Goal: Task Accomplishment & Management: Manage account settings

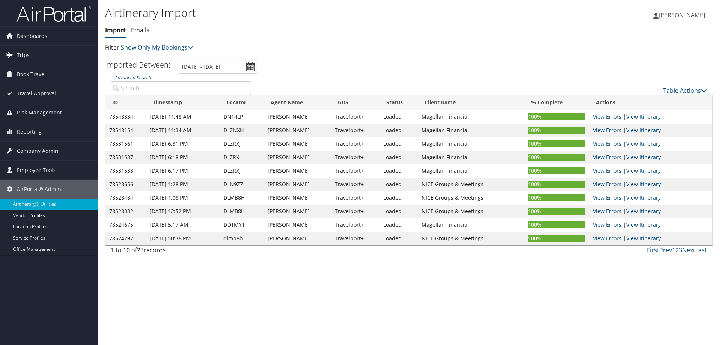
click at [21, 53] on span "Trips" at bounding box center [23, 55] width 13 height 19
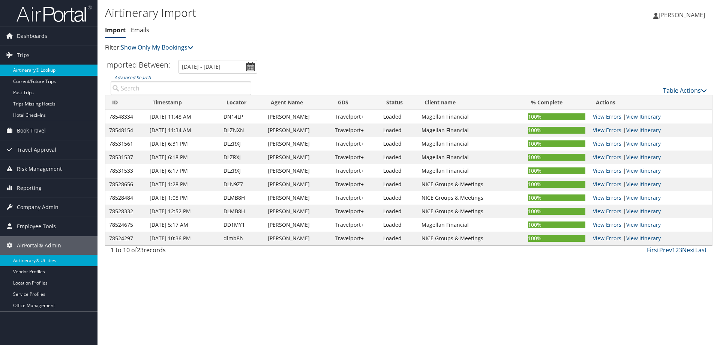
click at [26, 68] on link "Airtinerary® Lookup" at bounding box center [49, 70] width 98 height 11
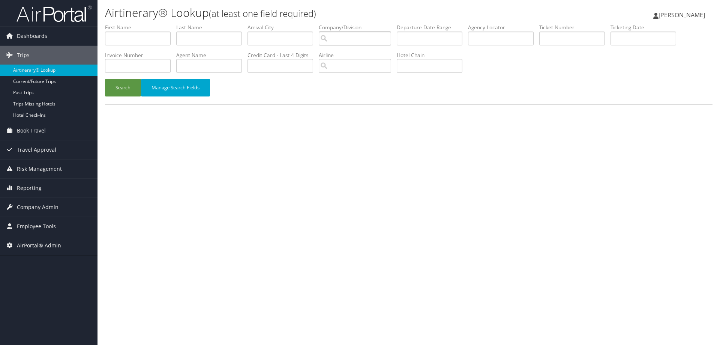
click at [342, 38] on input "search" at bounding box center [355, 39] width 72 height 14
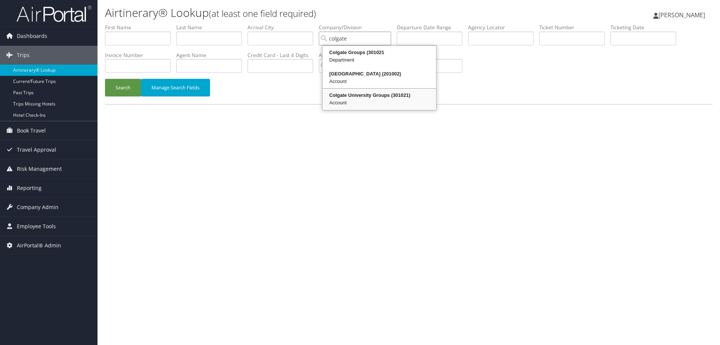
click at [346, 95] on div "Colgate University Groups (301021)" at bounding box center [379, 96] width 111 height 8
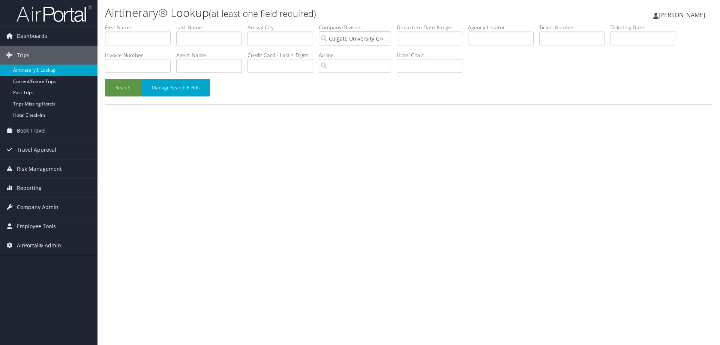
type input "Colgate University Groups"
click at [205, 65] on input "text" at bounding box center [209, 66] width 66 height 14
type input "f"
type input "rankine"
click at [121, 85] on button "Search" at bounding box center [123, 88] width 36 height 18
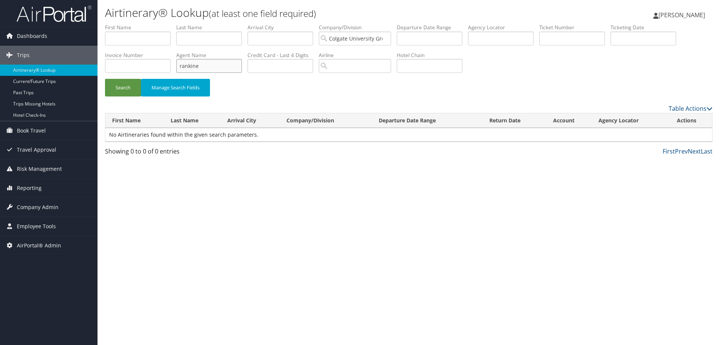
click at [196, 66] on input "rankine" at bounding box center [209, 66] width 66 height 14
type input "franklin"
click at [126, 87] on button "Search" at bounding box center [123, 88] width 36 height 18
click at [182, 69] on input "franklin" at bounding box center [209, 66] width 66 height 14
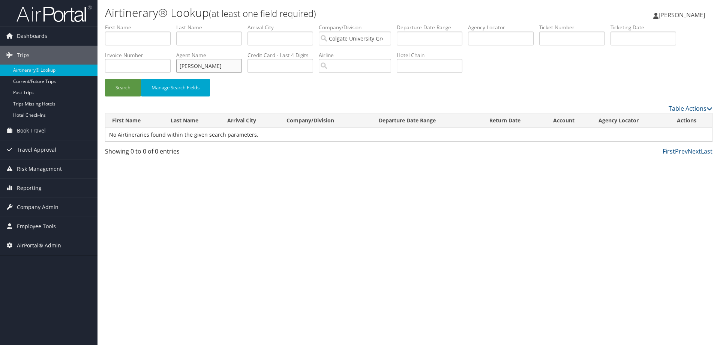
click at [182, 69] on input "franklin" at bounding box center [209, 66] width 66 height 14
click at [127, 87] on button "Search" at bounding box center [123, 88] width 36 height 18
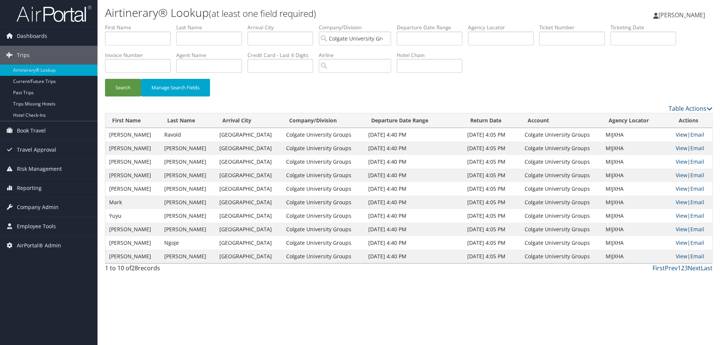
click at [678, 133] on link "View" at bounding box center [682, 134] width 12 height 7
click at [388, 38] on input "Colgate University Groups" at bounding box center [355, 39] width 72 height 14
click at [358, 40] on input "search" at bounding box center [355, 39] width 72 height 14
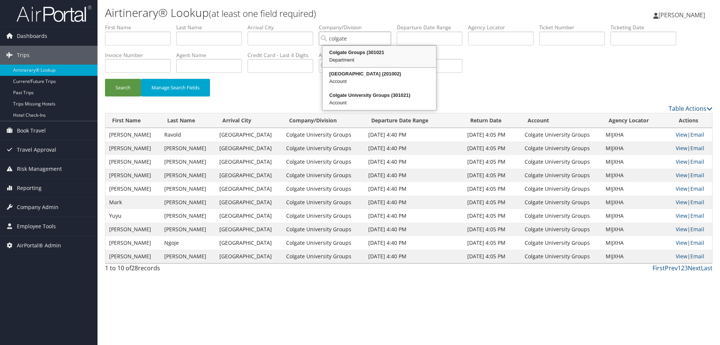
click at [352, 55] on div "Colgate Groups (301021" at bounding box center [379, 53] width 111 height 8
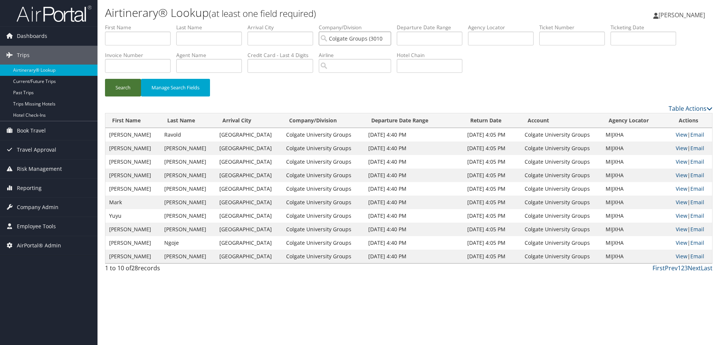
type input "Colgate Groups (301021"
click at [121, 83] on button "Search" at bounding box center [123, 88] width 36 height 18
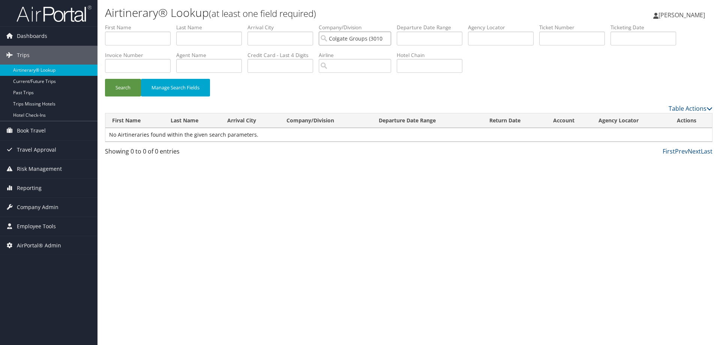
click at [339, 42] on input "Colgate Groups (301021" at bounding box center [355, 39] width 72 height 14
click at [339, 42] on input "search" at bounding box center [355, 39] width 72 height 14
click at [341, 53] on div "Colgate University (201002)" at bounding box center [369, 53] width 91 height 8
type input "[GEOGRAPHIC_DATA]"
click at [126, 87] on button "Search" at bounding box center [123, 88] width 36 height 18
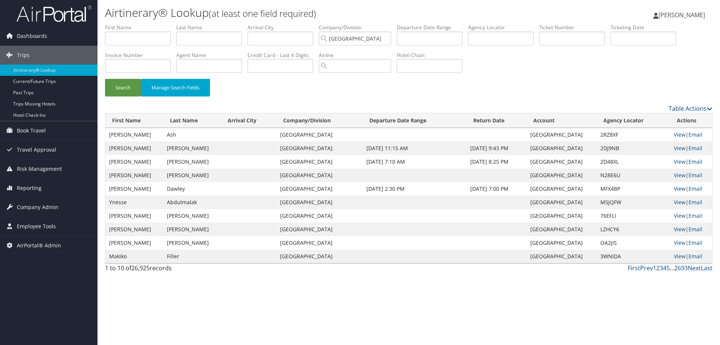
click at [678, 188] on link "View" at bounding box center [680, 188] width 12 height 7
click at [693, 267] on link "Next" at bounding box center [694, 268] width 13 height 8
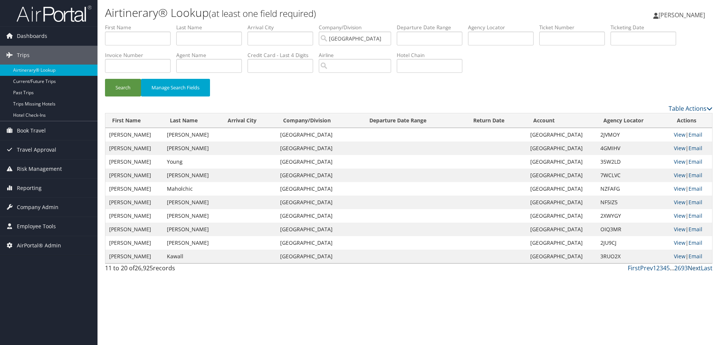
click at [693, 267] on link "Next" at bounding box center [694, 268] width 13 height 8
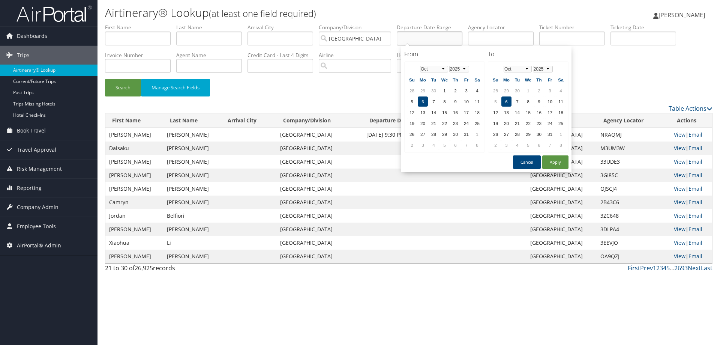
click at [428, 38] on input "text" at bounding box center [430, 39] width 66 height 14
click at [527, 68] on select "Jan Feb Mar Apr May Jun Jul Aug Sep Oct Nov Dec" at bounding box center [518, 69] width 28 height 7
click at [549, 69] on select "2025 2026 2027 2028 2029 2030" at bounding box center [543, 69] width 20 height 7
click at [558, 159] on button "Apply" at bounding box center [555, 162] width 26 height 14
type input "10/06/2025"
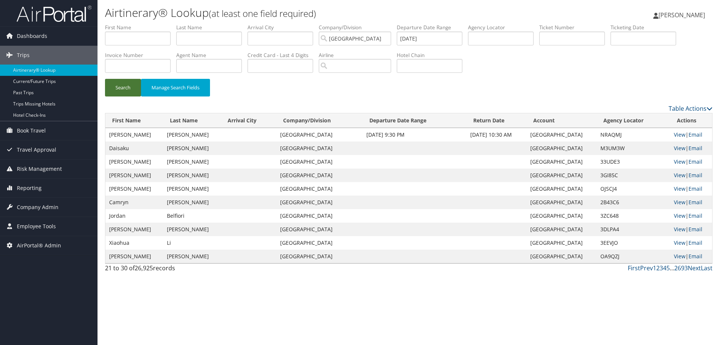
click at [122, 86] on button "Search" at bounding box center [123, 88] width 36 height 18
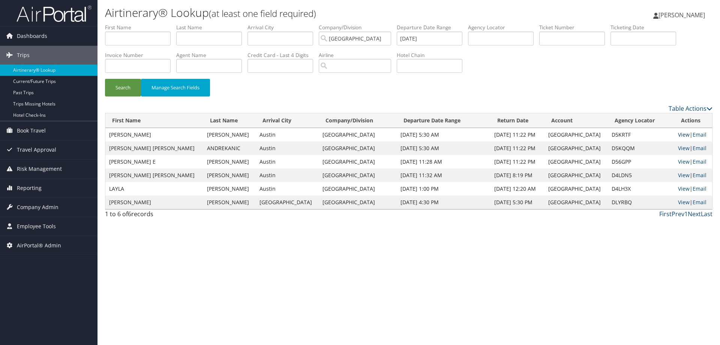
click at [678, 134] on link "View" at bounding box center [684, 134] width 12 height 7
click at [678, 161] on link "View" at bounding box center [684, 161] width 12 height 7
click at [678, 201] on link "View" at bounding box center [684, 201] width 12 height 7
click at [696, 213] on link "Next" at bounding box center [694, 214] width 13 height 8
click at [424, 40] on input "10/06/2025" at bounding box center [430, 39] width 66 height 14
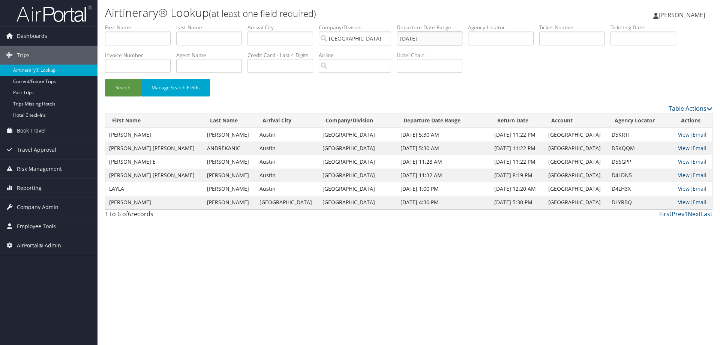
click at [424, 40] on input "10/06/2025" at bounding box center [430, 39] width 66 height 14
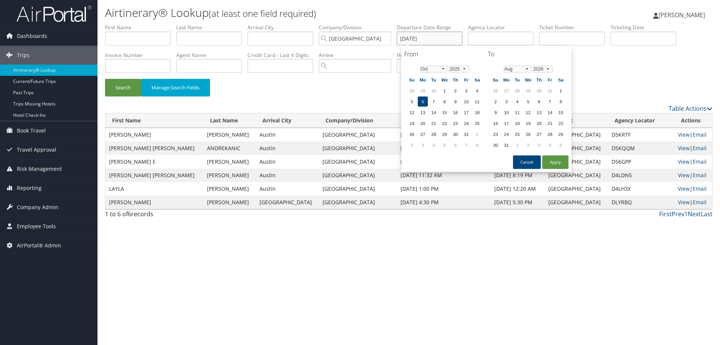
click at [424, 40] on input "10/06/2025" at bounding box center [430, 39] width 66 height 14
click at [444, 68] on select "Jan Feb Mar Apr May Jun Jul Aug Sep Oct Nov Dec" at bounding box center [434, 69] width 28 height 7
click at [553, 162] on button "Apply" at bounding box center [555, 162] width 26 height 14
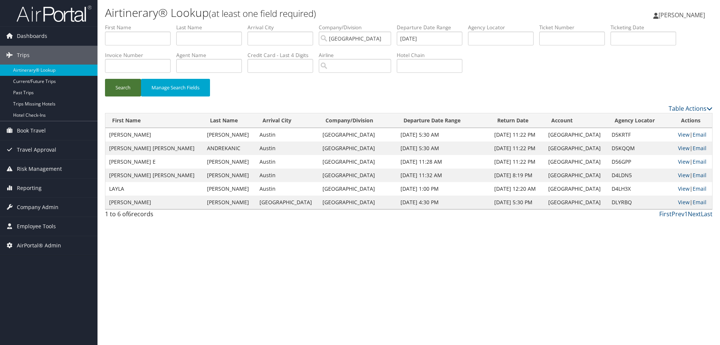
click at [123, 92] on button "Search" at bounding box center [123, 88] width 36 height 18
click at [678, 134] on link "View" at bounding box center [684, 134] width 12 height 7
click at [27, 208] on span "Company Admin" at bounding box center [38, 207] width 42 height 19
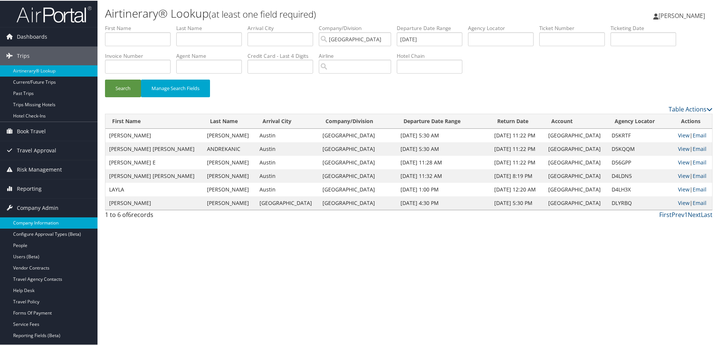
click at [25, 222] on link "Company Information" at bounding box center [49, 221] width 98 height 11
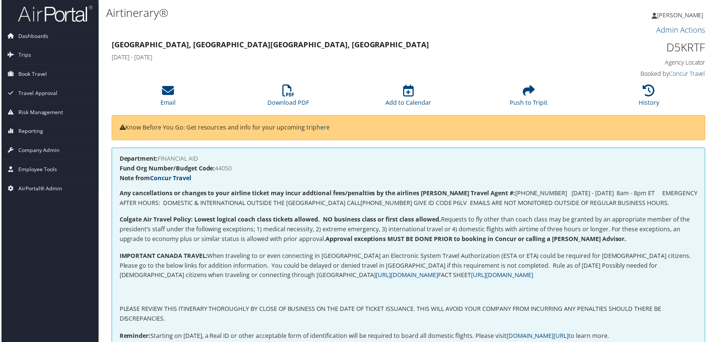
click at [681, 45] on h1 "D5KRTF" at bounding box center [636, 48] width 141 height 16
copy h1 "D5KRTF"
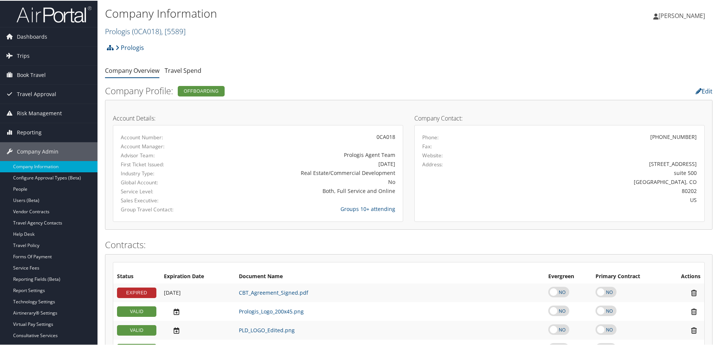
click at [124, 29] on link "Prologis ( 0CA018 ) , [ 5589 ]" at bounding box center [145, 31] width 81 height 10
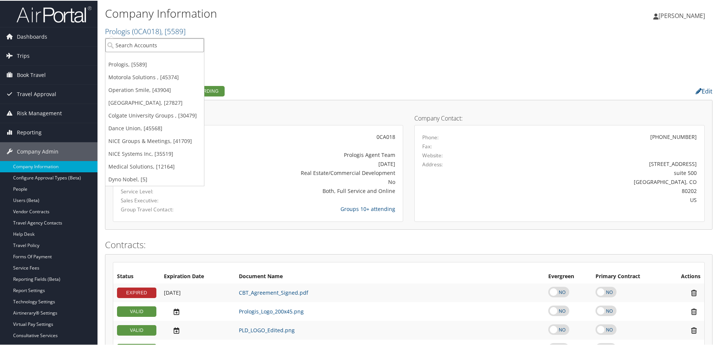
click at [124, 45] on input "search" at bounding box center [154, 45] width 99 height 14
type input "colgate"
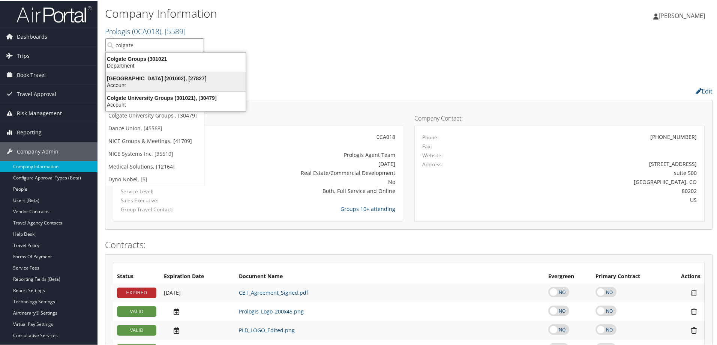
click at [129, 80] on div "Colgate University (201002), [27827]" at bounding box center [175, 77] width 149 height 7
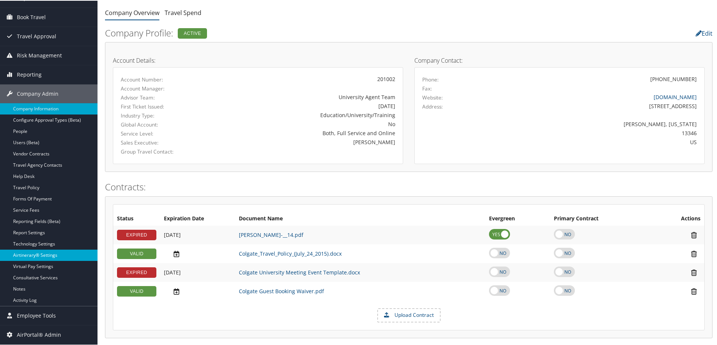
scroll to position [75, 0]
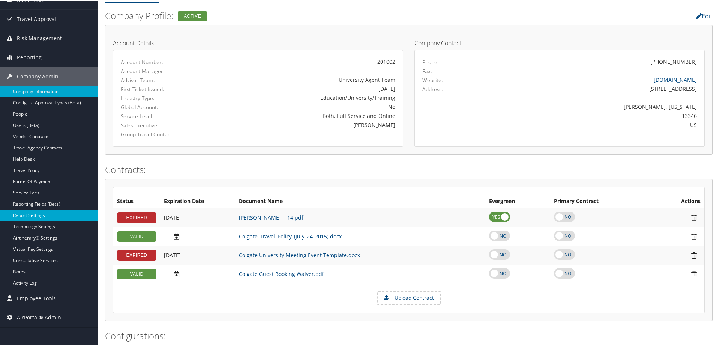
click at [34, 213] on link "Report Settings" at bounding box center [49, 214] width 98 height 11
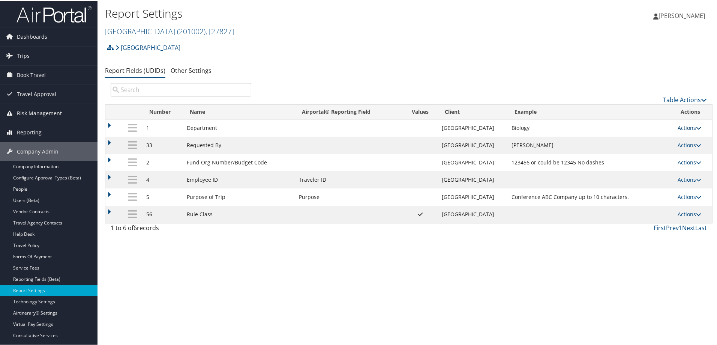
click at [679, 126] on link "Actions" at bounding box center [690, 126] width 24 height 7
click at [631, 165] on link "Edit" at bounding box center [657, 164] width 81 height 13
select select "both"
select select "trip"
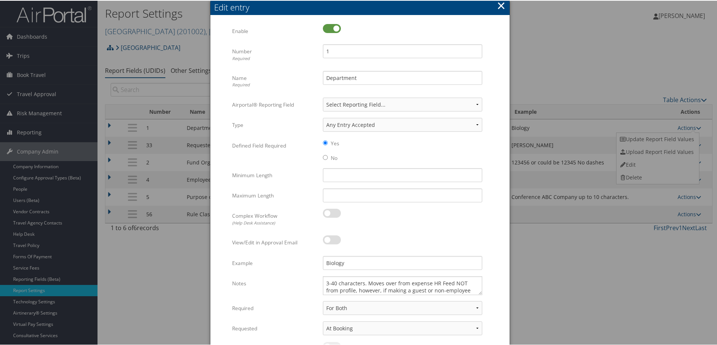
click at [502, 2] on button "×" at bounding box center [501, 4] width 9 height 15
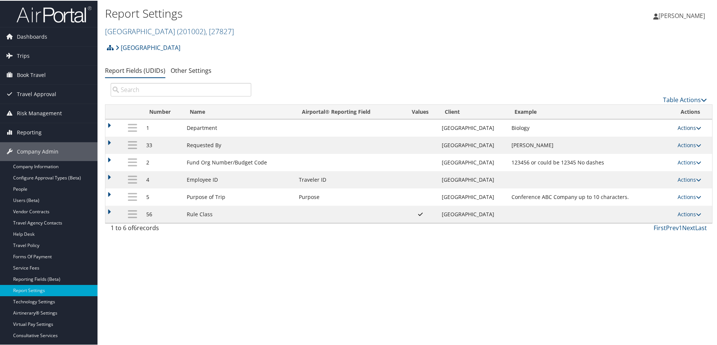
click at [678, 126] on link "Actions" at bounding box center [690, 126] width 24 height 7
click at [632, 139] on link "Update Report Field Values" at bounding box center [657, 138] width 81 height 13
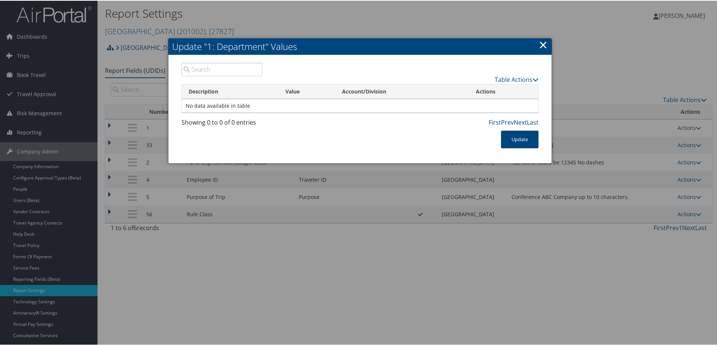
click at [542, 45] on link "×" at bounding box center [543, 43] width 9 height 15
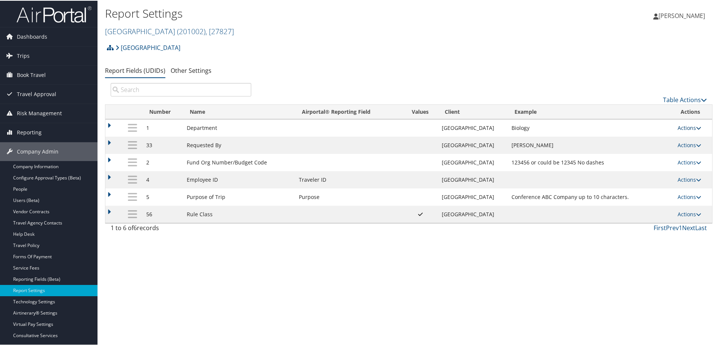
click at [687, 128] on link "Actions" at bounding box center [690, 126] width 24 height 7
click at [632, 165] on link "Edit" at bounding box center [657, 164] width 81 height 13
select select "both"
select select "trip"
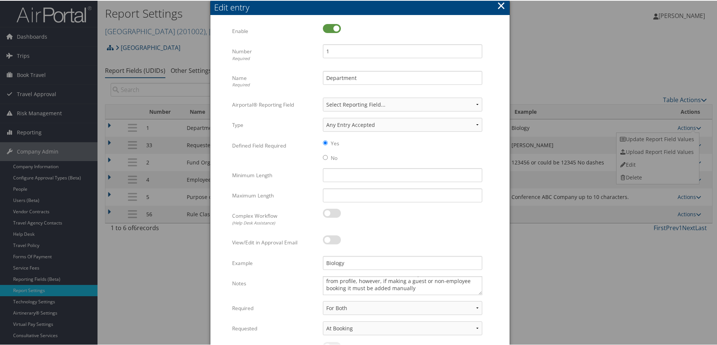
click at [501, 5] on button "×" at bounding box center [501, 4] width 9 height 15
